Goal: Task Accomplishment & Management: Manage account settings

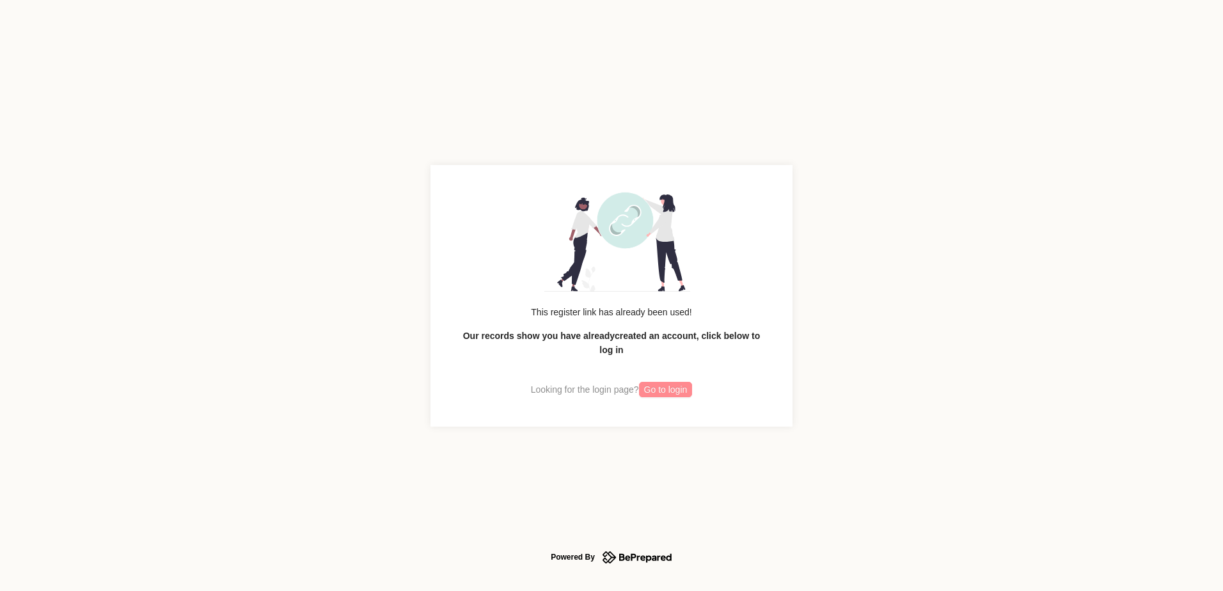
click at [667, 395] on span "Go to login" at bounding box center [666, 390] width 44 height 14
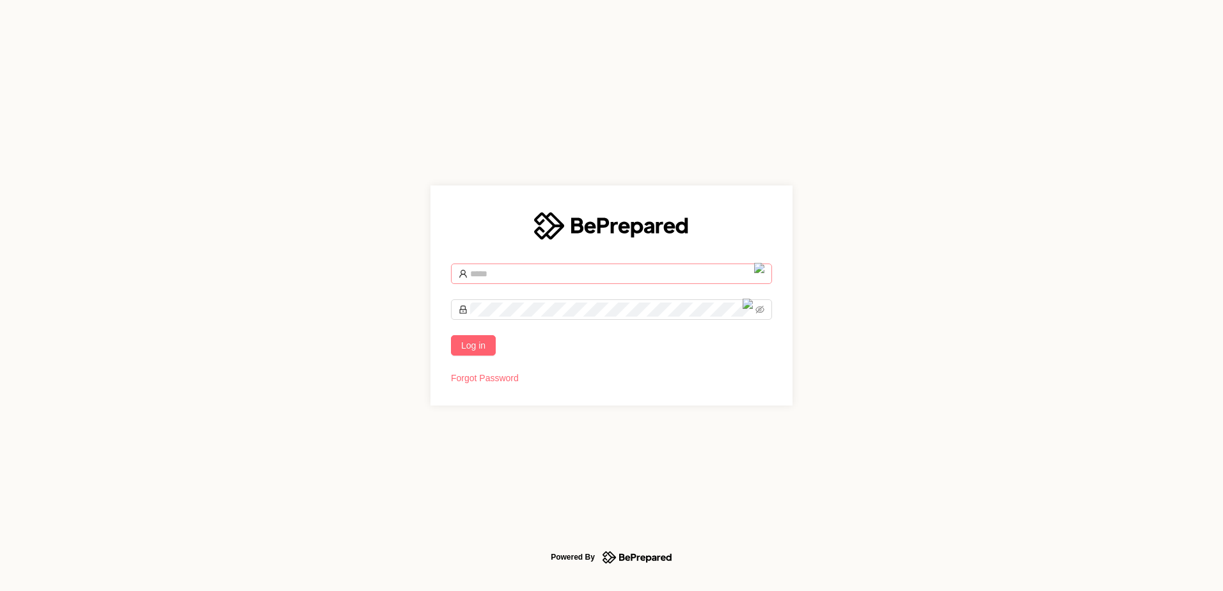
click at [504, 274] on input "text" at bounding box center [617, 274] width 294 height 14
type input "**********"
click at [451, 335] on button "Log in" at bounding box center [473, 345] width 45 height 20
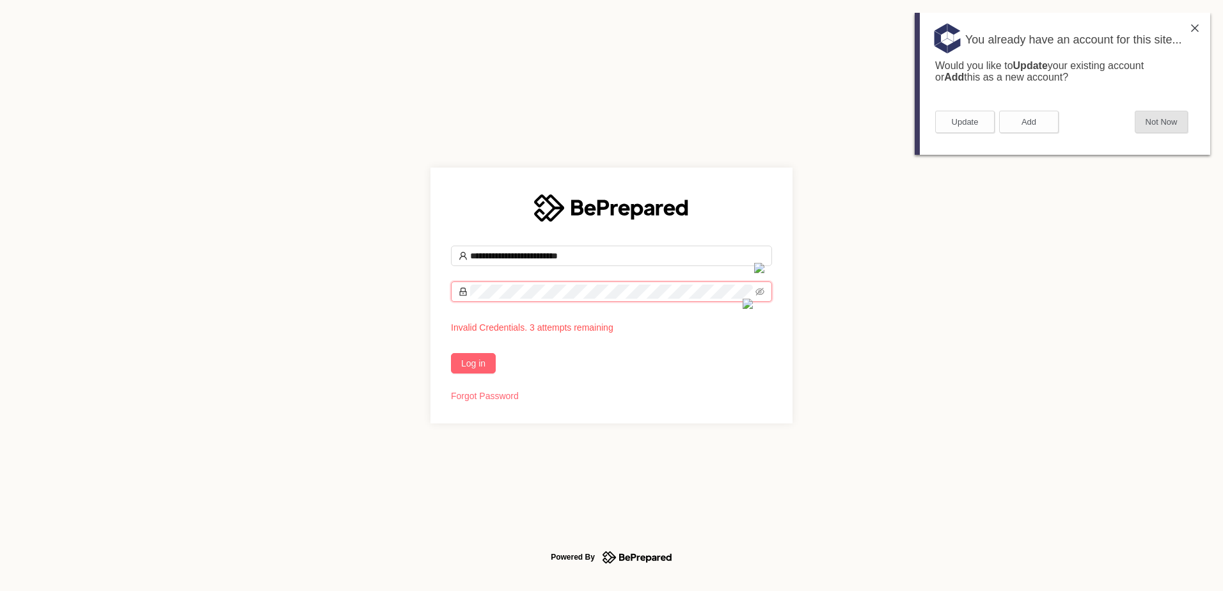
click at [1175, 116] on button "Not Now" at bounding box center [1161, 122] width 53 height 22
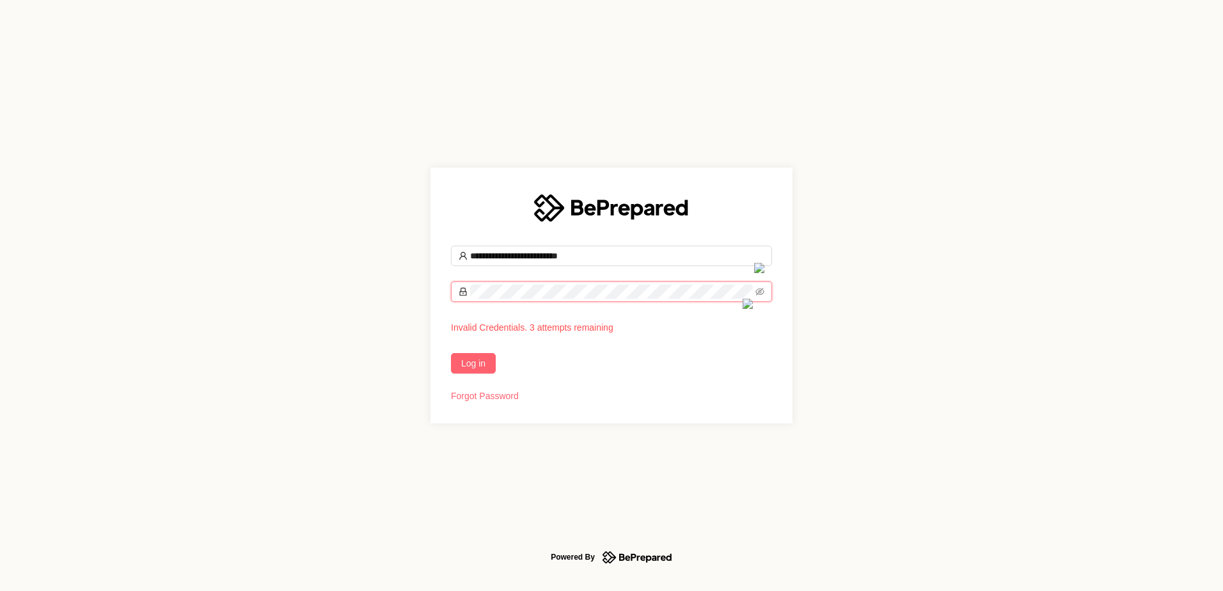
click at [315, 285] on div "**********" at bounding box center [611, 295] width 1223 height 591
click at [451, 353] on button "Log in" at bounding box center [473, 363] width 45 height 20
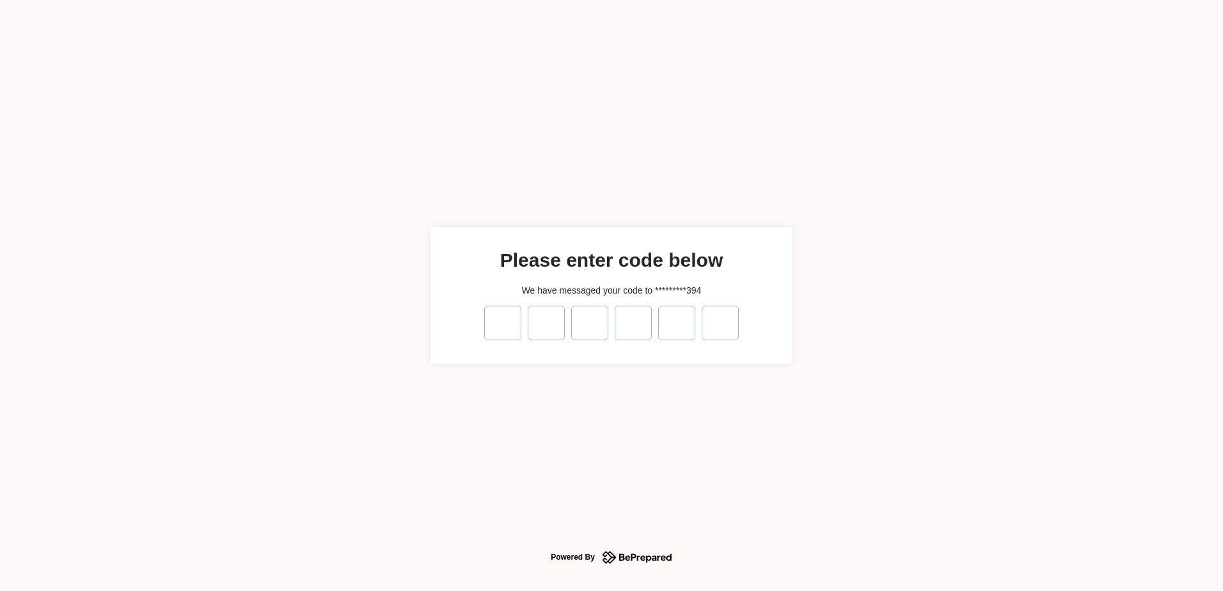
type input "*"
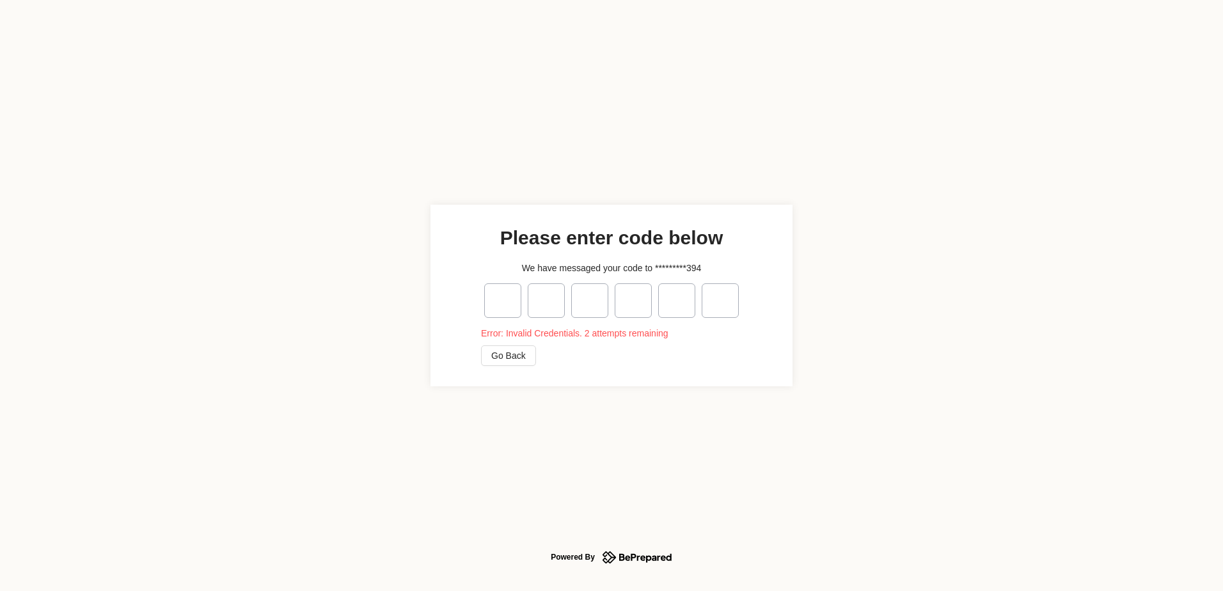
type input "*"
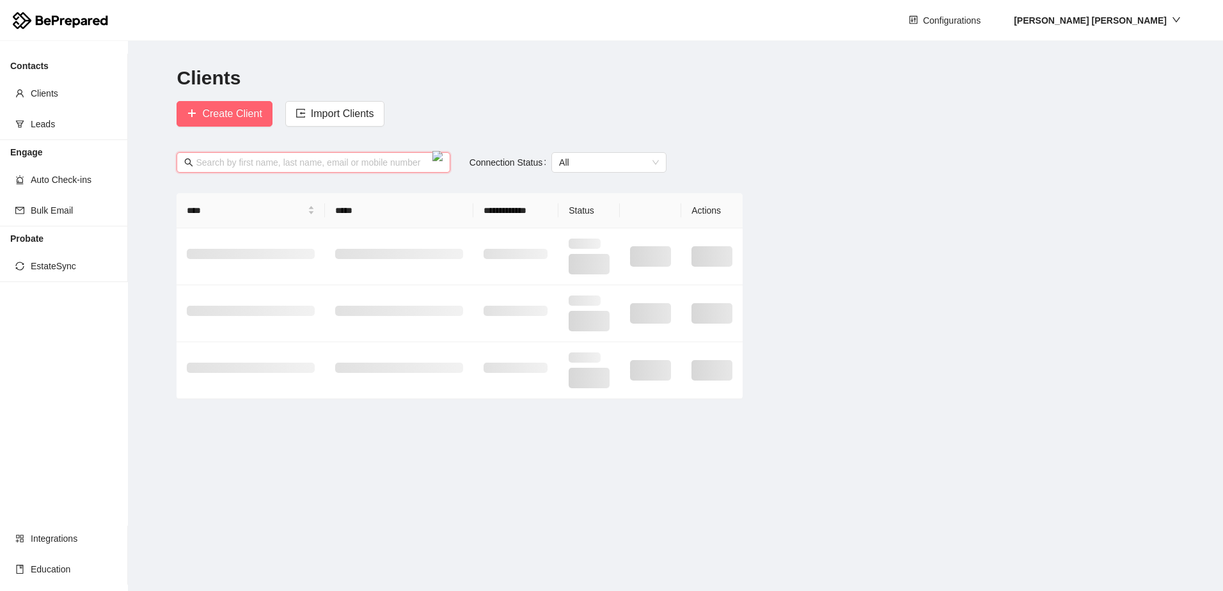
click at [237, 158] on input "text" at bounding box center [319, 162] width 246 height 14
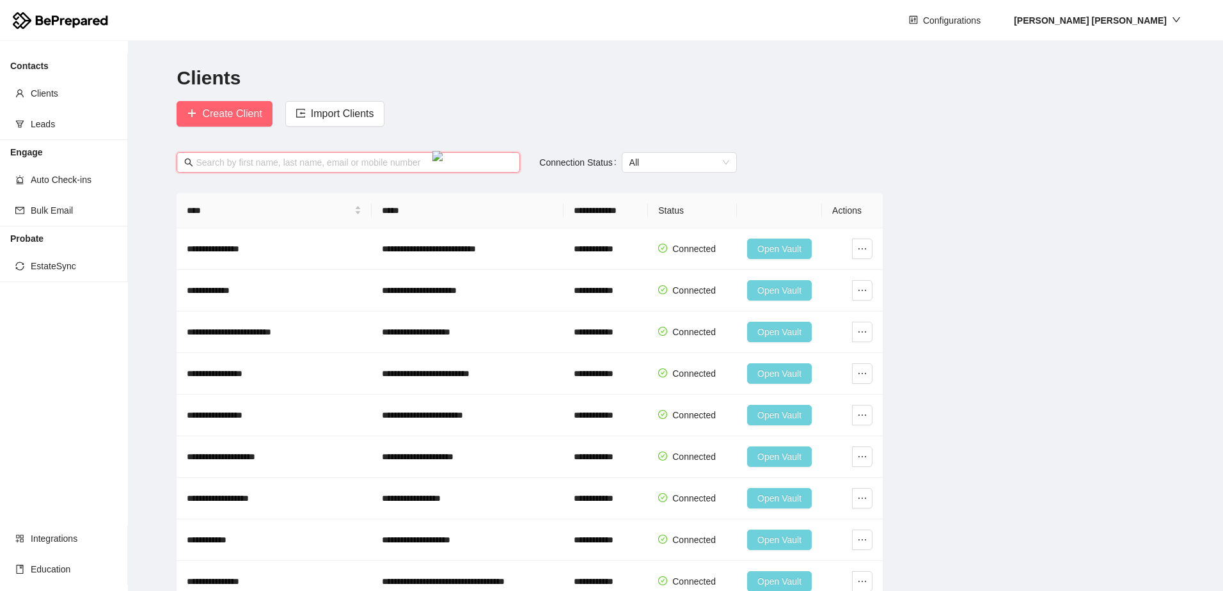
click at [241, 160] on input "text" at bounding box center [354, 162] width 317 height 14
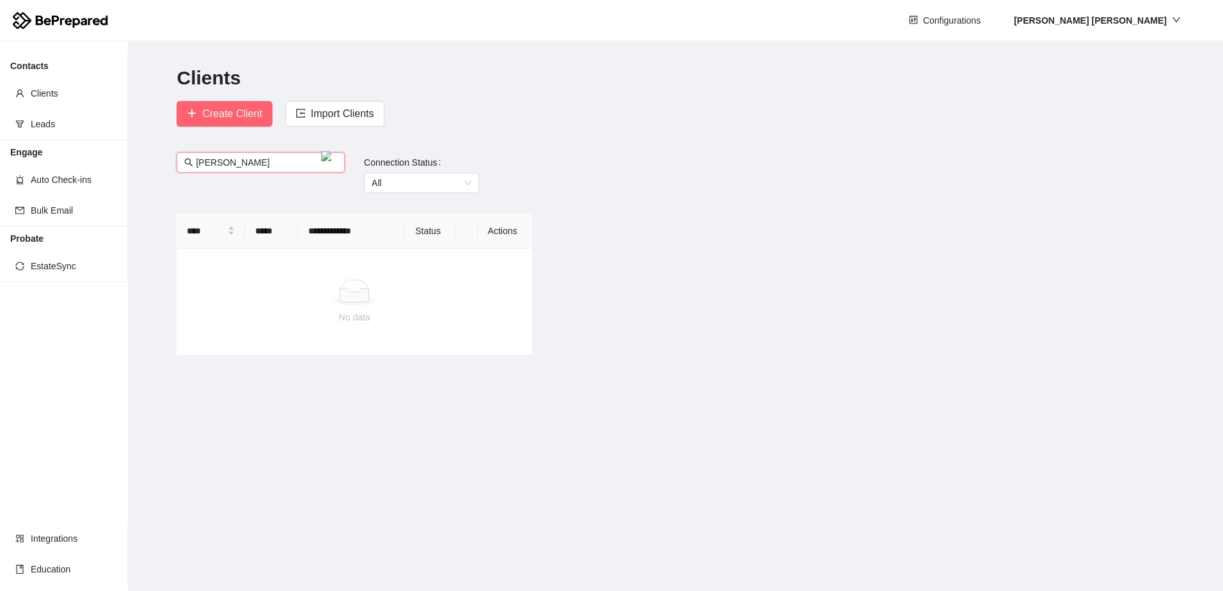
type input "fitzgerald"
